Goal: Go to known website: Access a specific website the user already knows

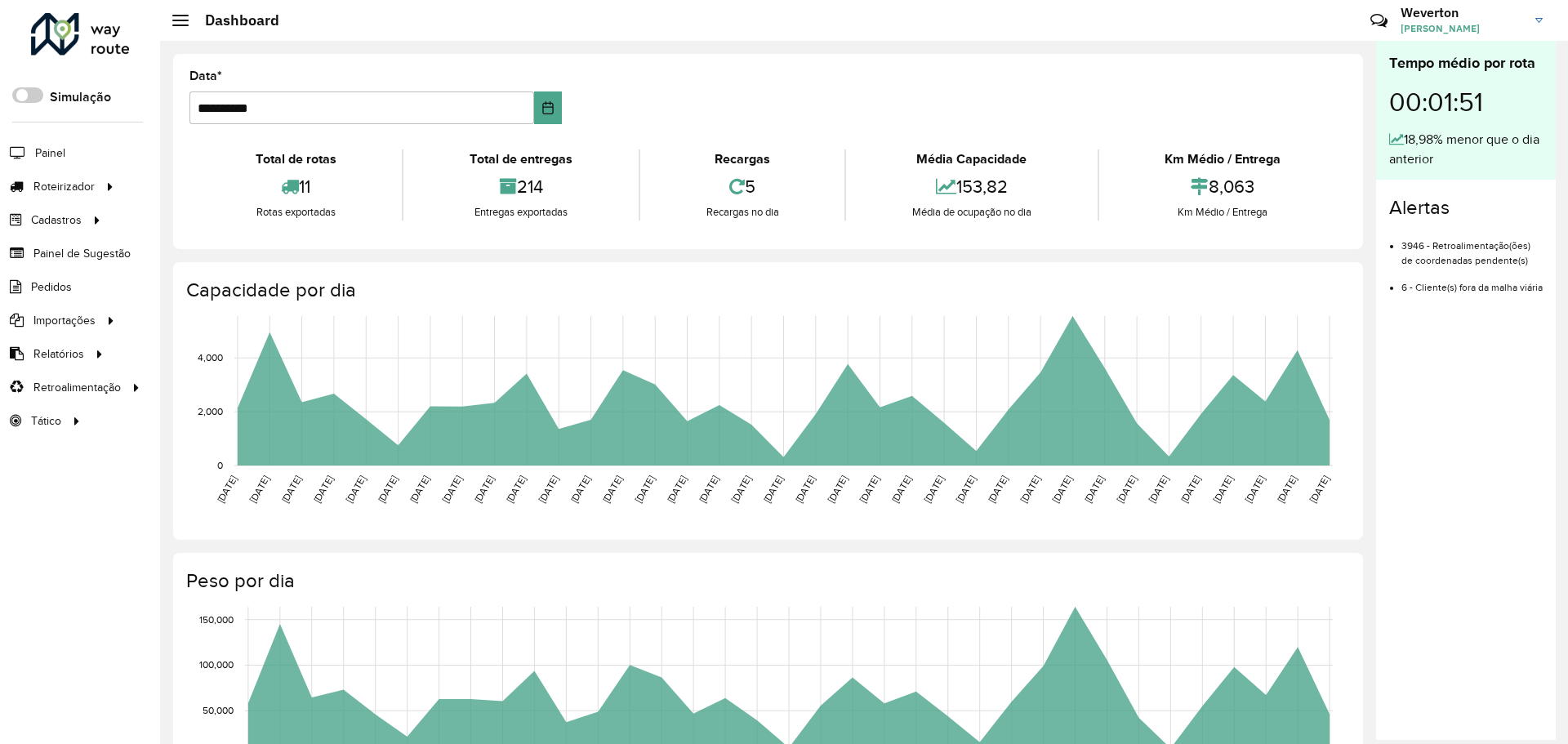
drag, startPoint x: 0, startPoint y: 0, endPoint x: 119, endPoint y: 49, distance: 128.7
click at [119, 49] on div at bounding box center [81, 34] width 99 height 42
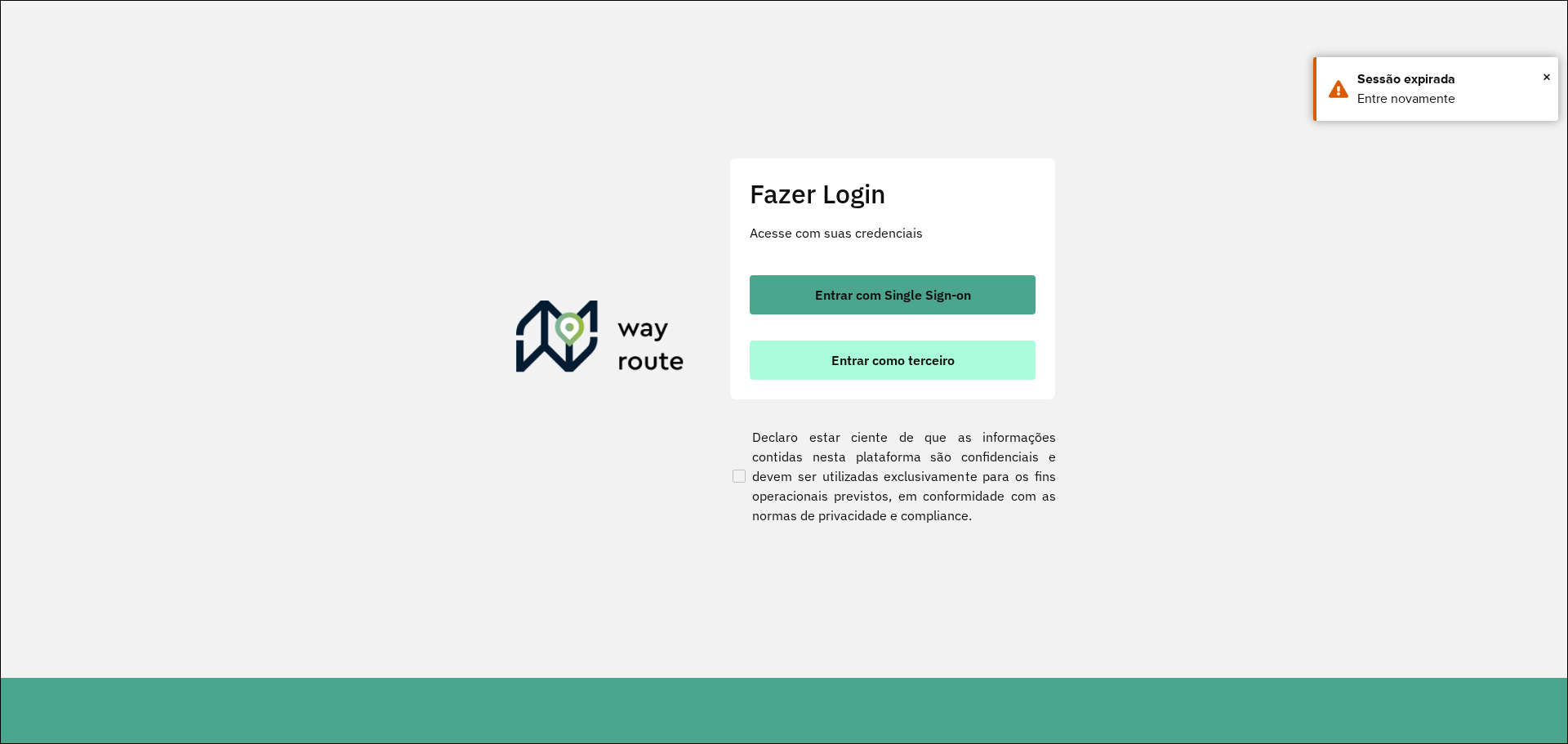
click at [926, 359] on span "Entrar como terceiro" at bounding box center [893, 359] width 123 height 13
